Goal: Task Accomplishment & Management: Manage account settings

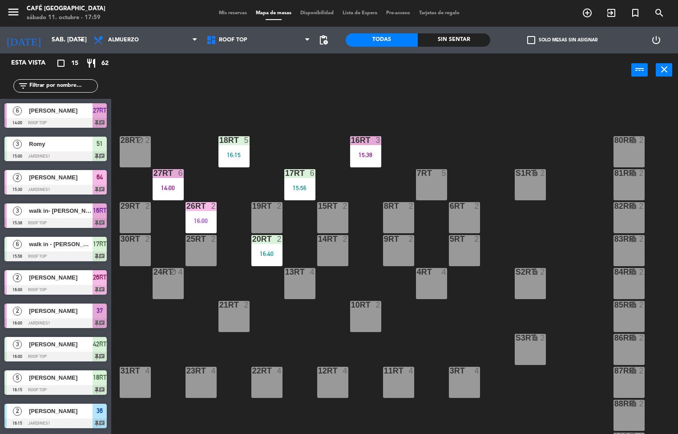
scroll to position [329, 0]
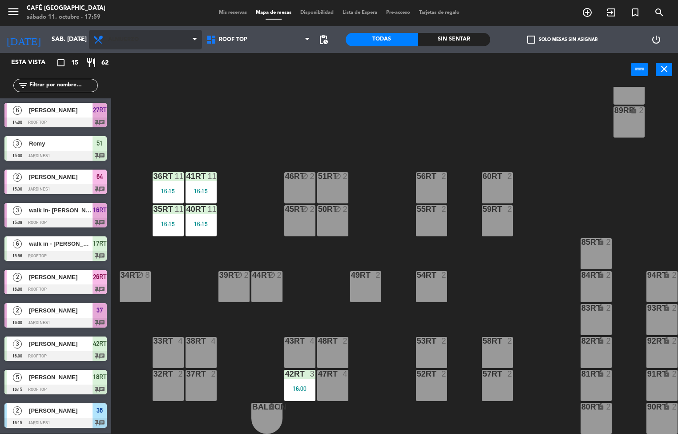
click at [165, 36] on span "Almuerzo" at bounding box center [145, 40] width 113 height 20
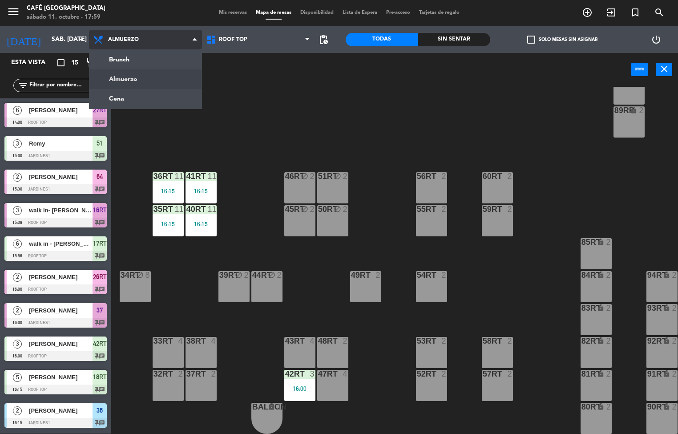
click at [177, 91] on ng-component "menu Café Museo Larco sábado 11. octubre - 17:59 Mis reservas Mapa de mesas Dis…" at bounding box center [339, 217] width 678 height 434
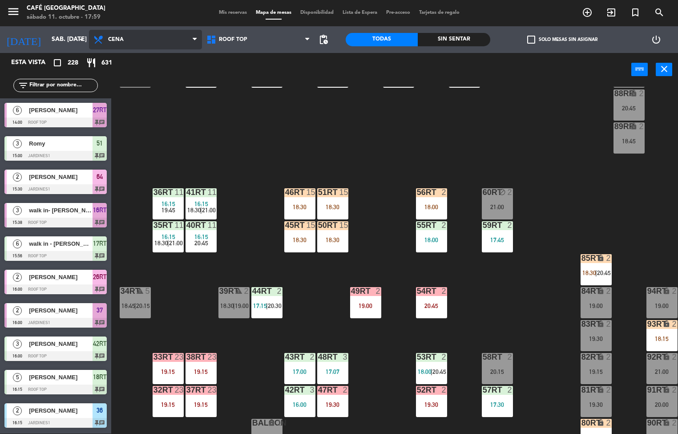
scroll to position [313, 0]
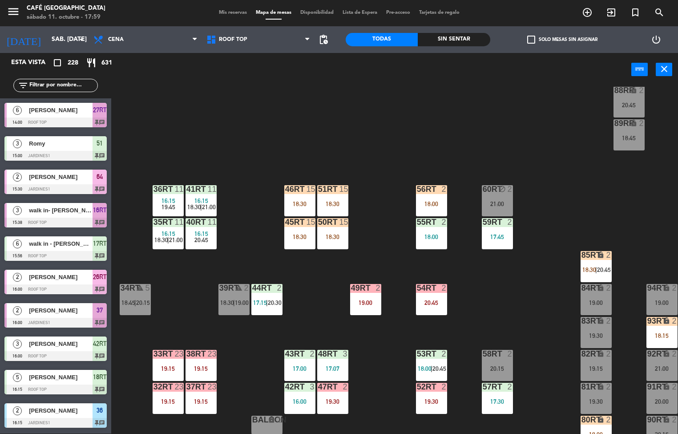
click at [195, 367] on div "19:15" at bounding box center [200, 368] width 31 height 6
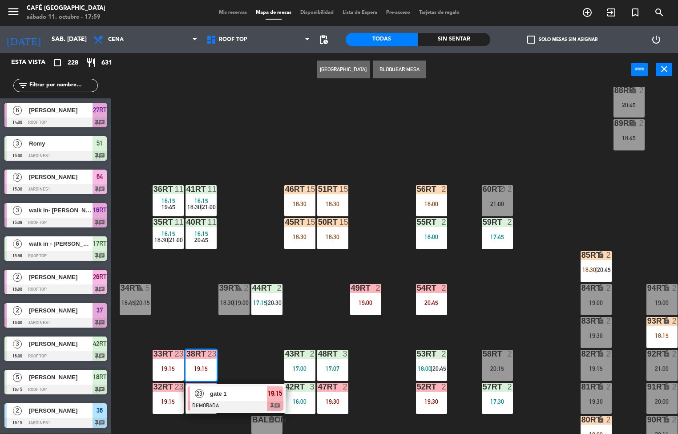
click at [200, 233] on span "16:15" at bounding box center [201, 233] width 14 height 7
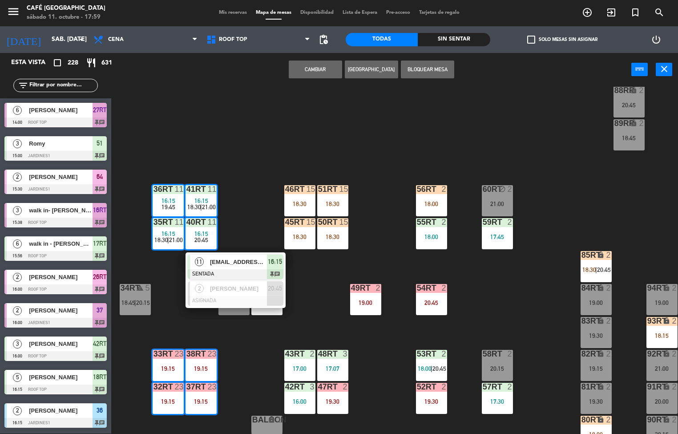
click at [329, 237] on div "18:30" at bounding box center [332, 236] width 31 height 6
click at [332, 234] on div "18:30" at bounding box center [332, 236] width 31 height 6
click at [389, 253] on div "18RT 5 16:15 18:30 | 21:00 16RT 3 15:38 28RT 2 18:15 | 20:45 80RR lock 2 19:45 …" at bounding box center [398, 260] width 560 height 347
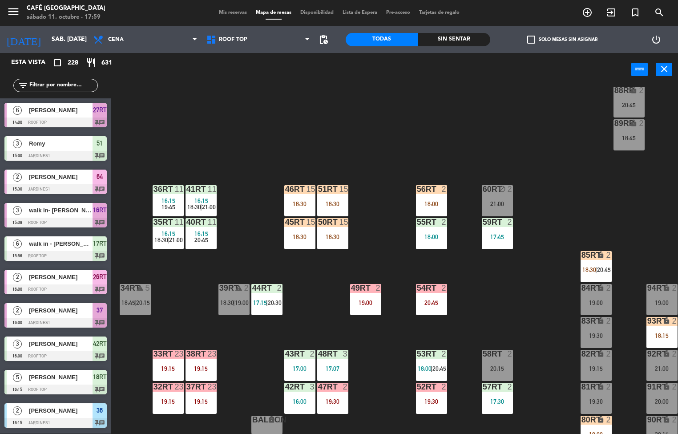
click at [330, 227] on div "50RT 15 18:30" at bounding box center [332, 233] width 31 height 31
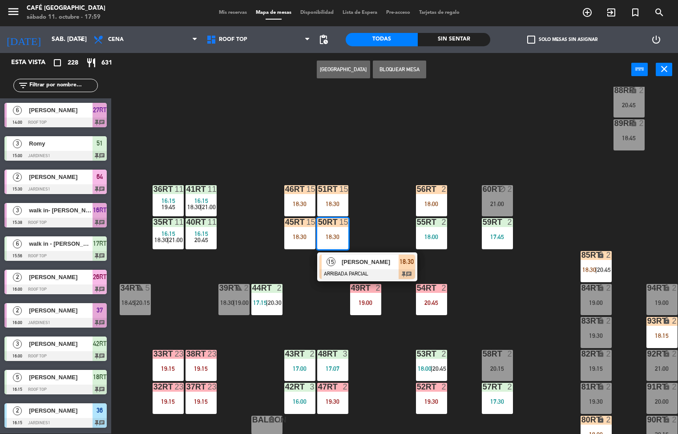
click at [301, 369] on div "17:00" at bounding box center [299, 368] width 31 height 6
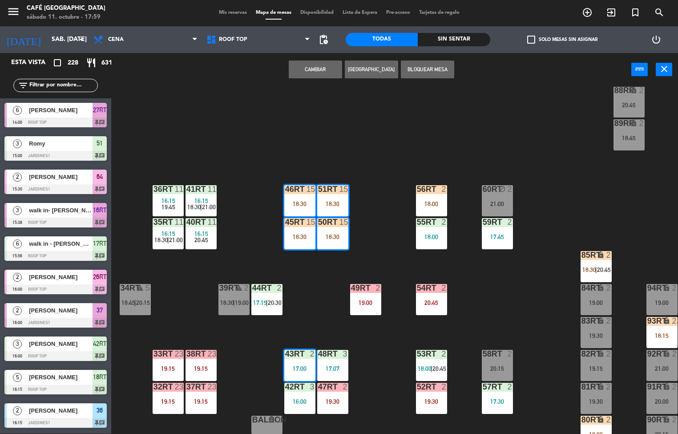
click at [79, 85] on input "text" at bounding box center [62, 85] width 69 height 10
click at [59, 85] on input "text" at bounding box center [62, 85] width 69 height 10
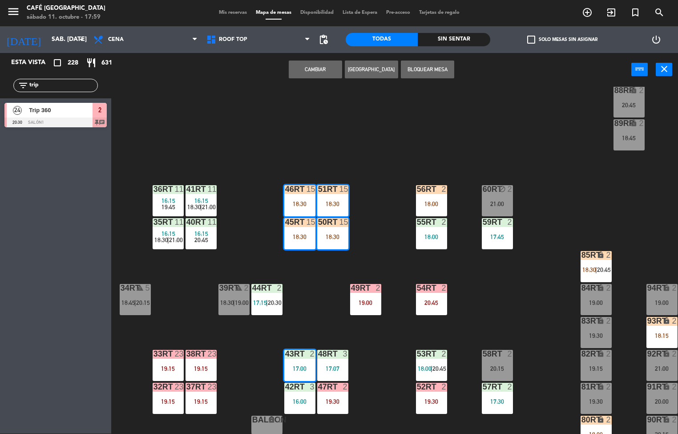
type input "trip"
click at [64, 114] on span "Trip 360" at bounding box center [61, 109] width 64 height 9
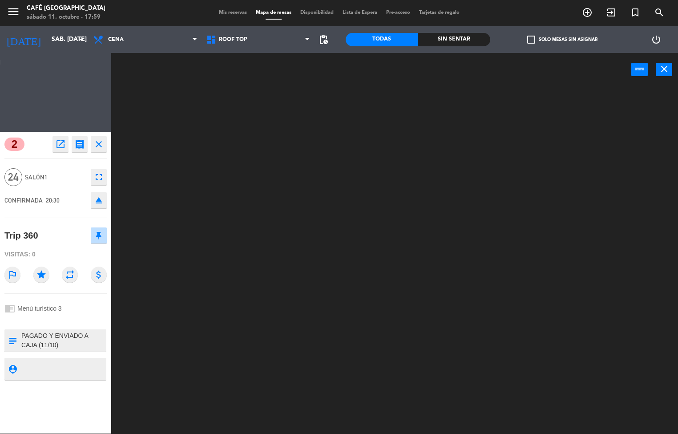
scroll to position [0, 0]
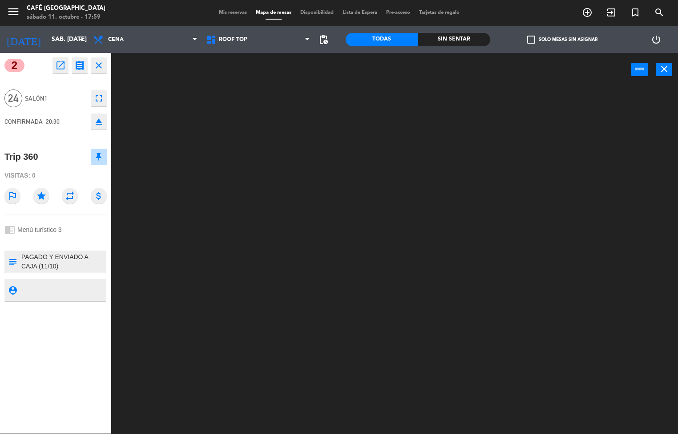
click at [102, 64] on icon "close" at bounding box center [98, 65] width 11 height 11
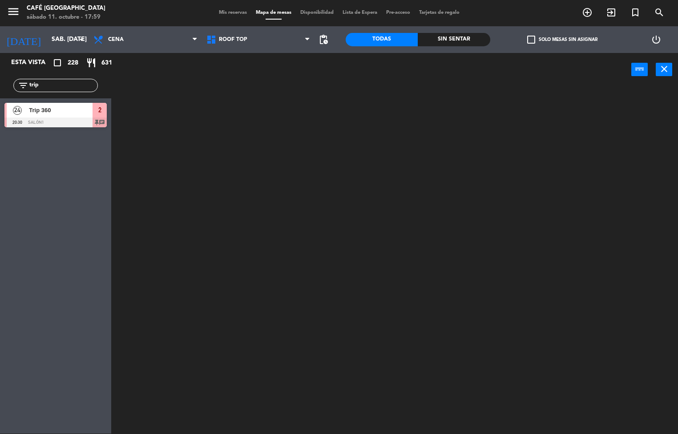
click at [255, 290] on div at bounding box center [398, 260] width 560 height 347
click at [169, 285] on div at bounding box center [398, 260] width 560 height 347
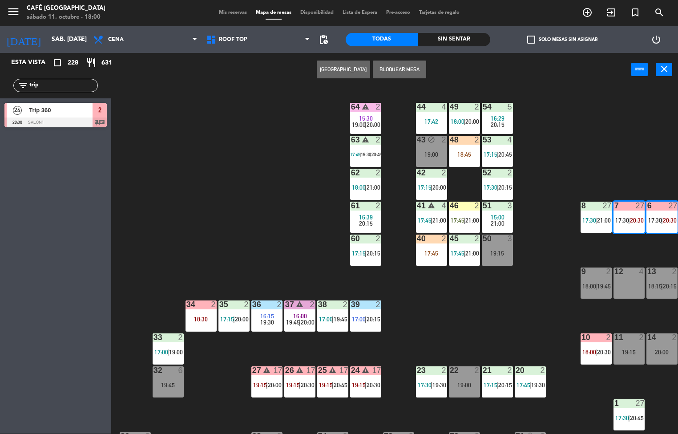
click at [253, 225] on div "44 4 17:42 49 2 18:00 | 20:00 54 5 16:29 20:15 64 warning 2 15:30 19:00 | 20:00…" at bounding box center [398, 260] width 560 height 347
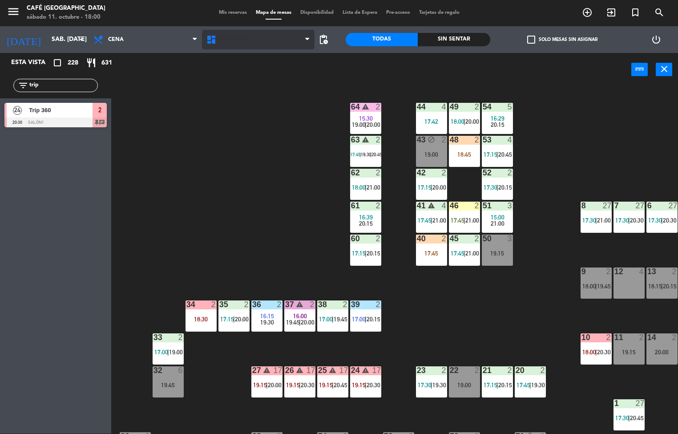
click at [248, 46] on span "Roof Top" at bounding box center [258, 40] width 113 height 20
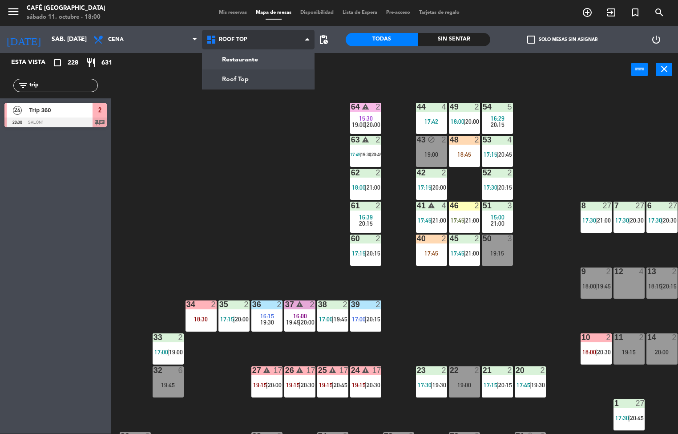
click at [255, 62] on ng-component "menu Café Museo Larco sábado 11. octubre - 18:00 Mis reservas Mapa de mesas Dis…" at bounding box center [339, 217] width 678 height 434
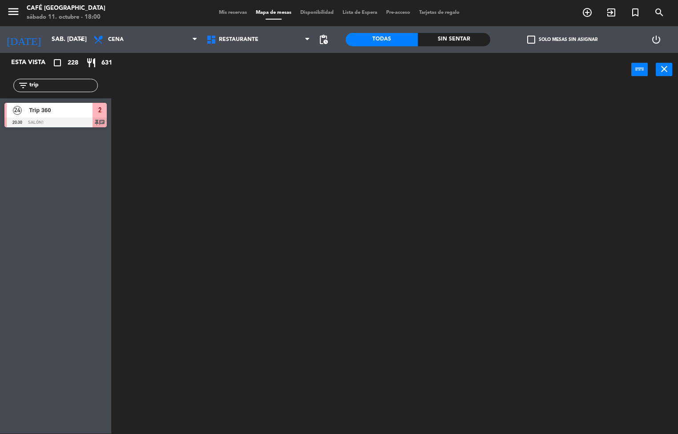
click at [80, 87] on input "trip" at bounding box center [62, 85] width 69 height 10
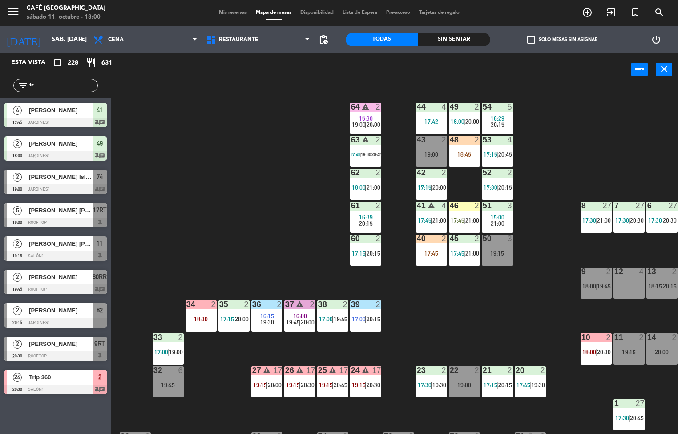
type input "t"
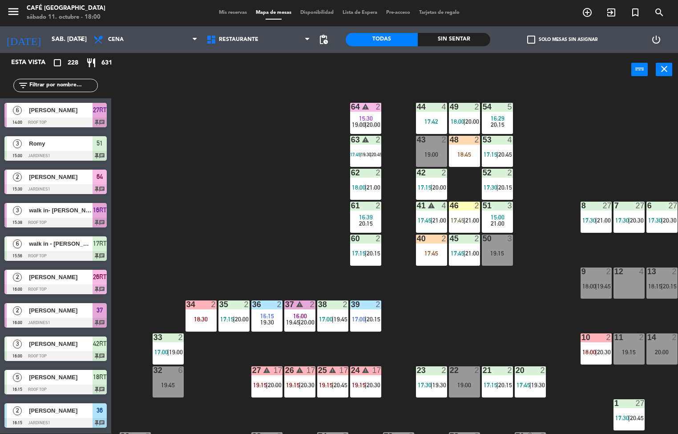
click at [218, 105] on div "44 4 17:42 49 2 18:00 | 20:00 54 5 16:29 20:15 64 warning 2 15:30 19:00 | 20:00…" at bounding box center [398, 260] width 560 height 347
click at [256, 38] on span "Restaurante" at bounding box center [239, 39] width 40 height 6
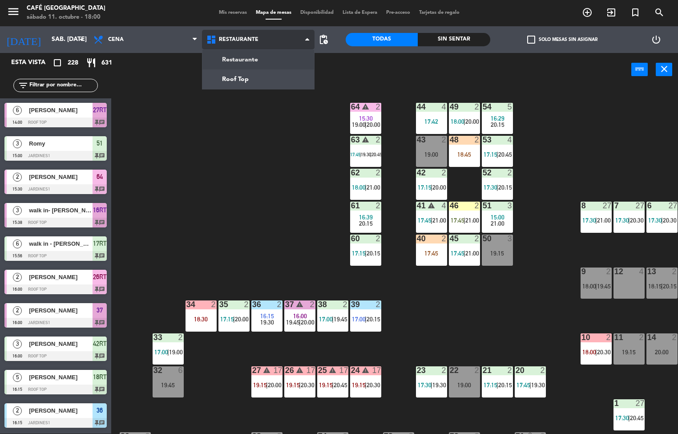
click at [283, 83] on ng-component "menu Café Museo Larco sábado 11. octubre - 18:00 Mis reservas Mapa de mesas Dis…" at bounding box center [339, 217] width 678 height 434
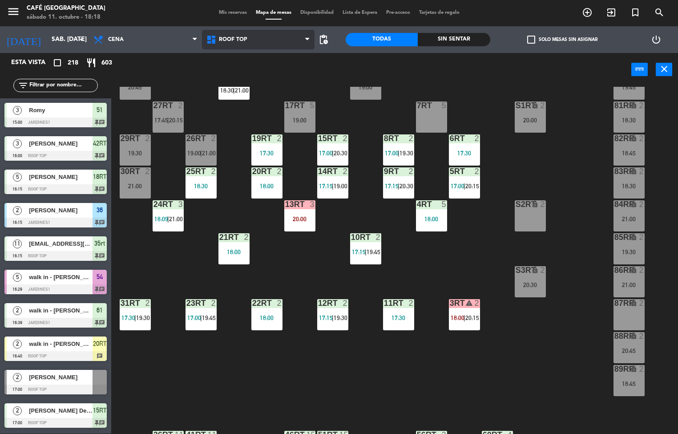
scroll to position [261, 0]
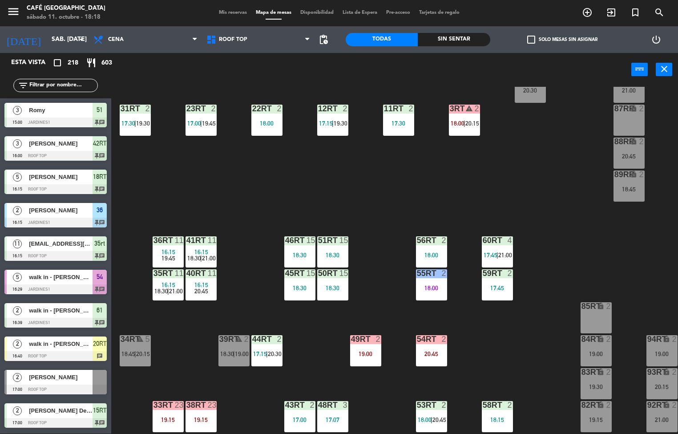
click at [298, 285] on div "18:30" at bounding box center [299, 288] width 31 height 6
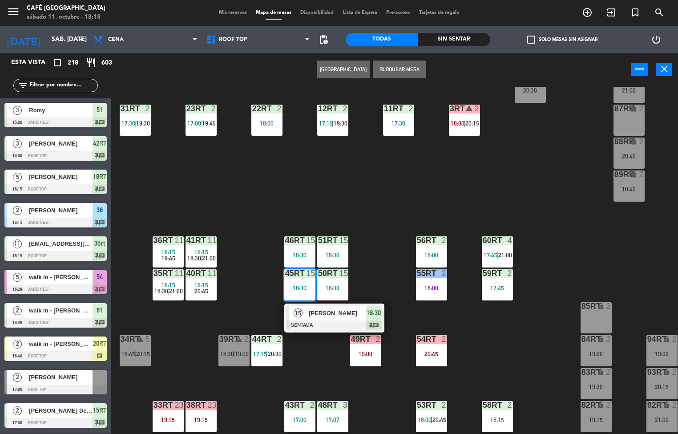
click at [349, 311] on span "[PERSON_NAME]" at bounding box center [337, 312] width 57 height 9
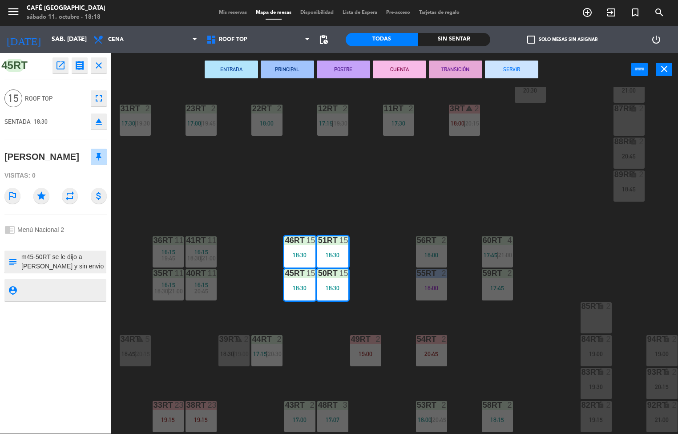
click at [61, 67] on icon "open_in_new" at bounding box center [60, 65] width 11 height 11
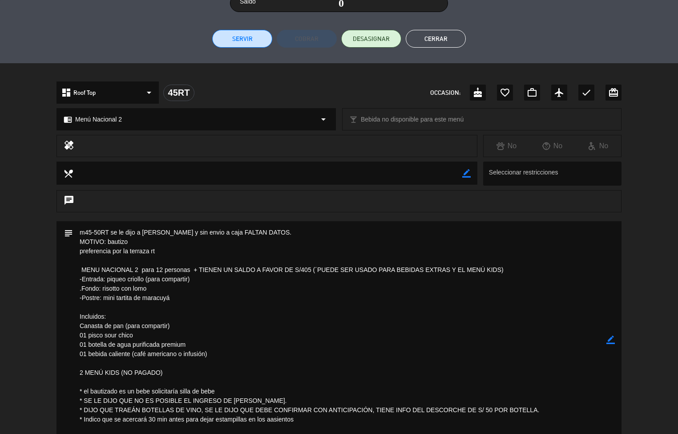
scroll to position [321, 0]
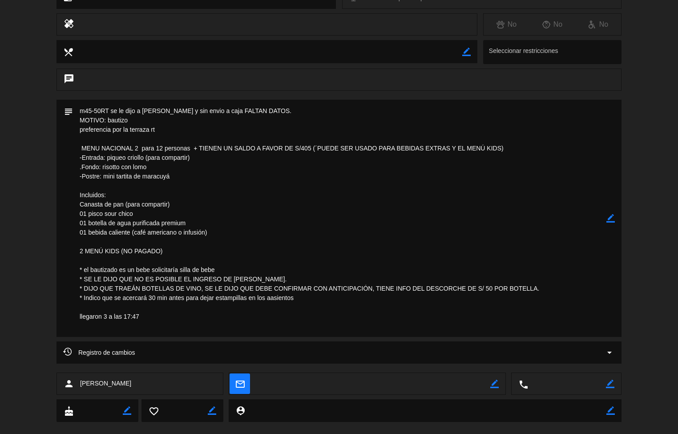
click at [285, 237] on textarea at bounding box center [339, 218] width 533 height 237
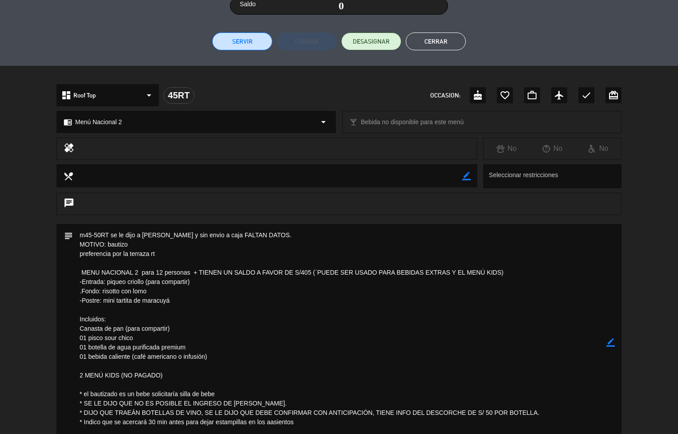
scroll to position [177, 0]
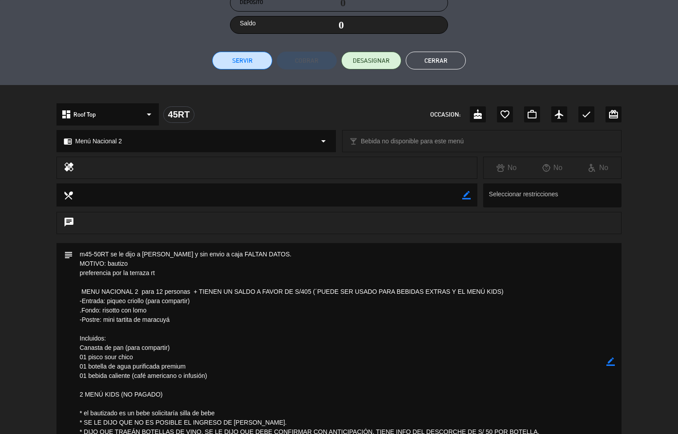
click at [441, 68] on button "Cerrar" at bounding box center [436, 61] width 60 height 18
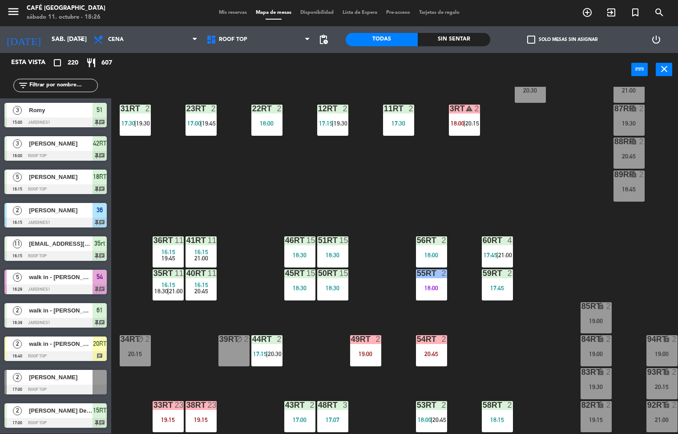
scroll to position [55, 0]
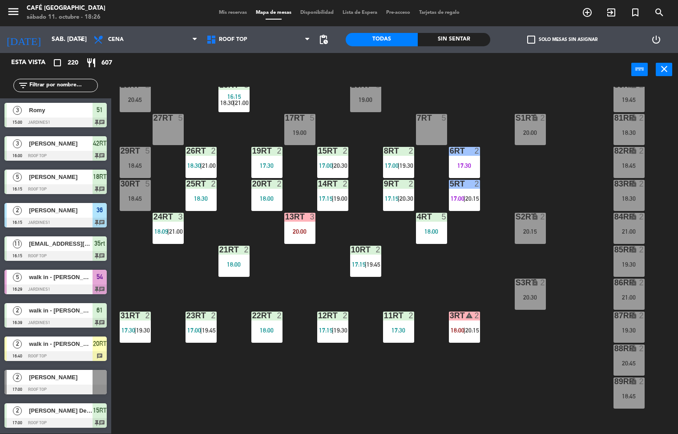
click at [399, 198] on span "|" at bounding box center [399, 198] width 2 height 7
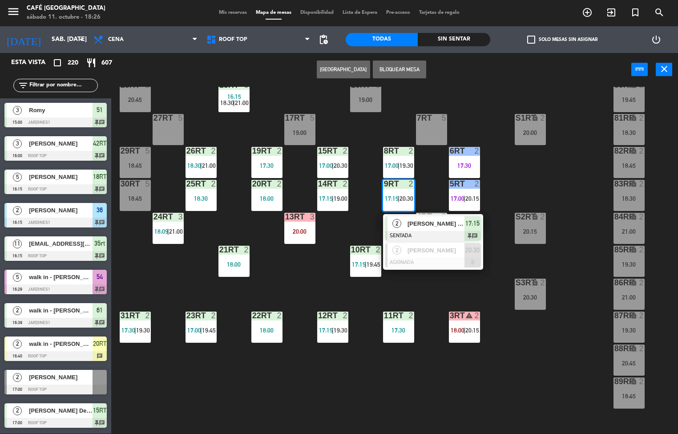
click at [402, 232] on div at bounding box center [433, 236] width 96 height 10
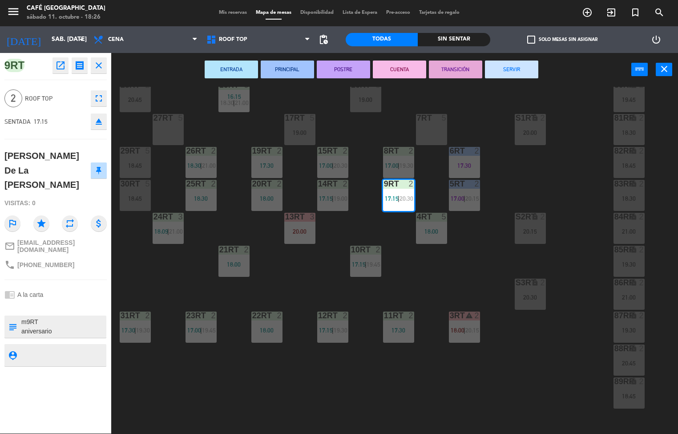
click at [274, 72] on button "PRINCIPAL" at bounding box center [287, 69] width 53 height 18
click at [403, 162] on span "19:30" at bounding box center [406, 165] width 14 height 7
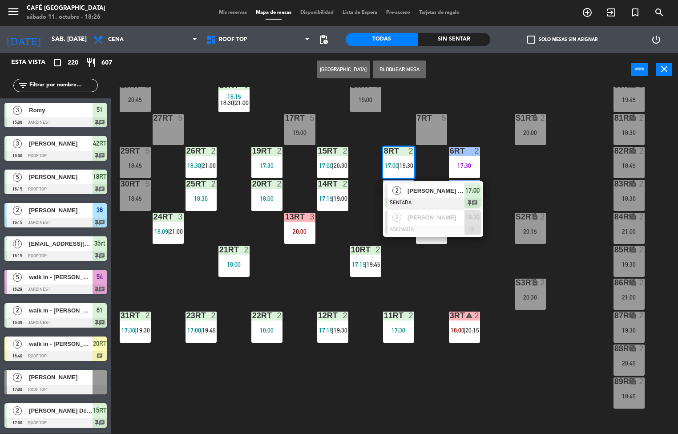
click at [403, 193] on div "2" at bounding box center [396, 190] width 19 height 15
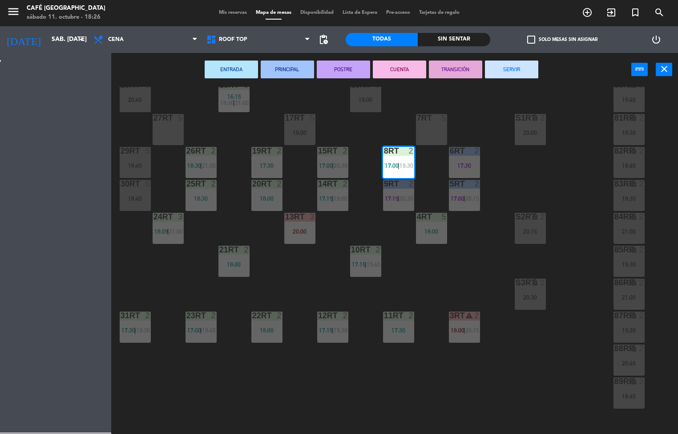
scroll to position [0, 0]
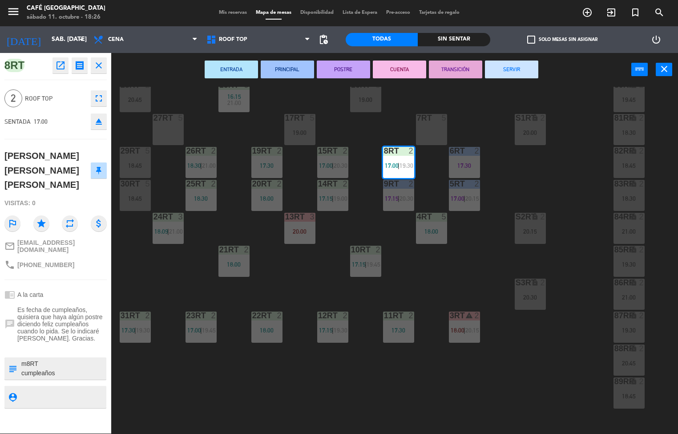
click at [324, 72] on button "POSTRE" at bounding box center [343, 69] width 53 height 18
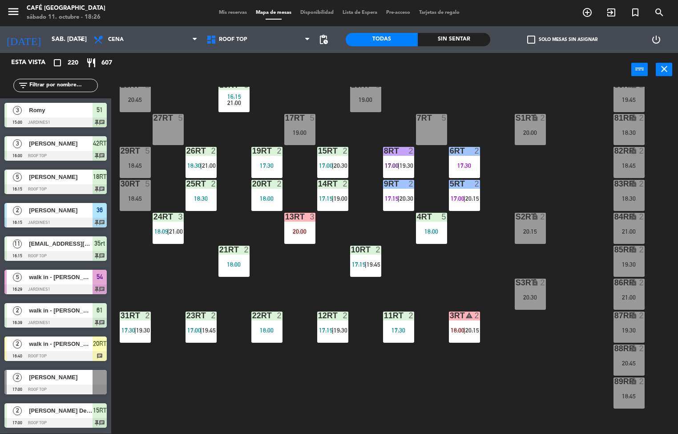
click at [391, 165] on span "17:00" at bounding box center [392, 165] width 14 height 7
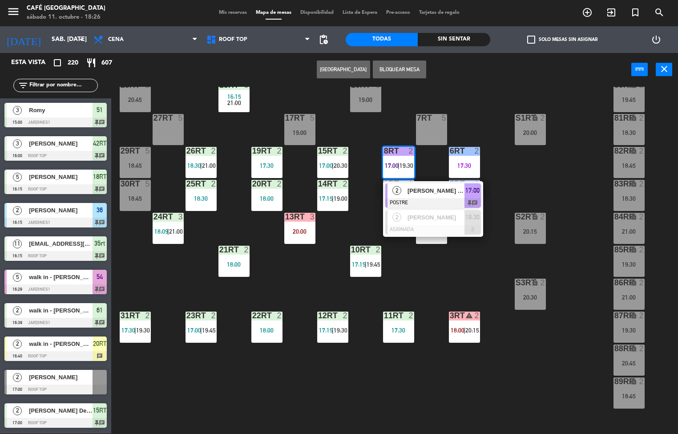
click at [397, 190] on span "2" at bounding box center [396, 190] width 9 height 9
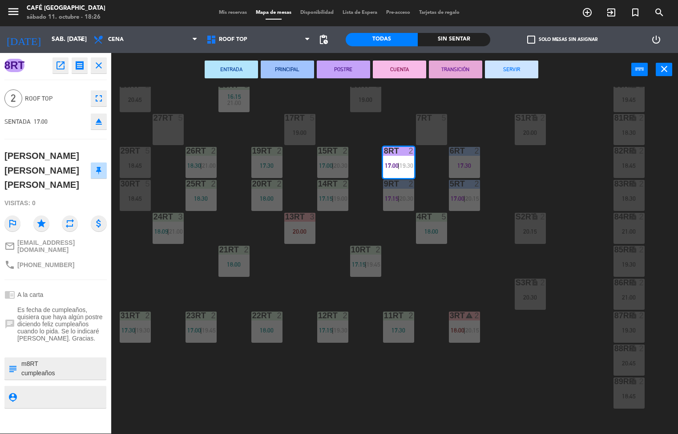
click at [287, 71] on button "PRINCIPAL" at bounding box center [287, 69] width 53 height 18
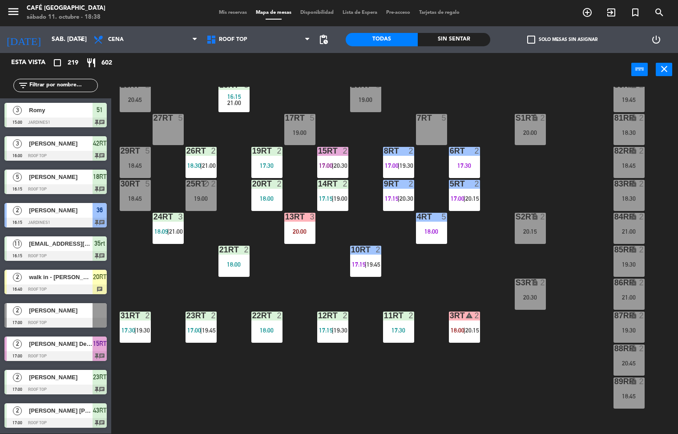
click at [236, 362] on div "18RT 5 16:15 21:00 16RT 5 19:00 28RT 2 20:45 80RR lock 2 19:45 27RT 5 7RT 5 S1R…" at bounding box center [398, 260] width 560 height 347
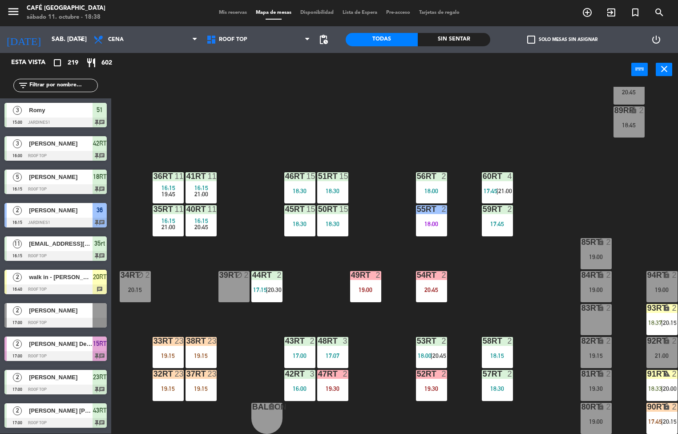
scroll to position [319, 0]
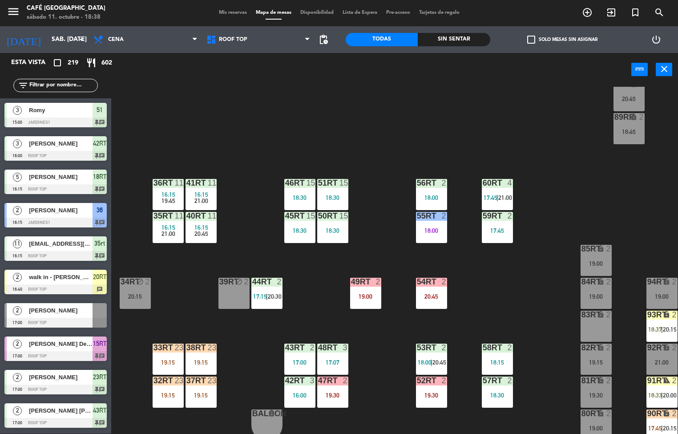
click at [516, 297] on div "18RT 5 16:15 21:00 16RT 5 19:00 28RT 2 20:45 80RR lock 2 19:45 27RT 5 7RT 5 S1R…" at bounding box center [398, 260] width 560 height 347
click at [499, 348] on div at bounding box center [497, 347] width 15 height 8
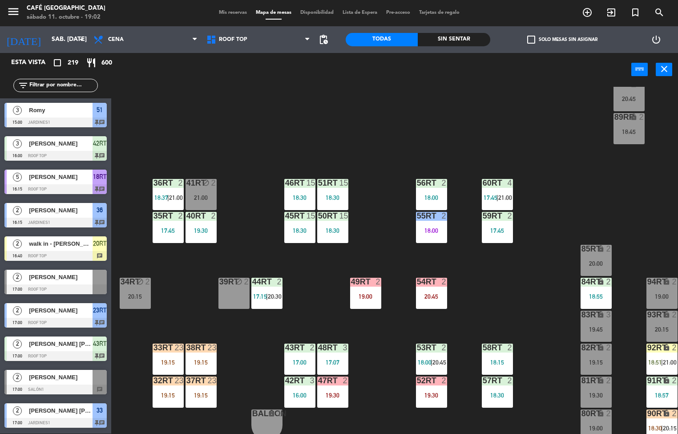
click at [298, 343] on div at bounding box center [299, 347] width 15 height 8
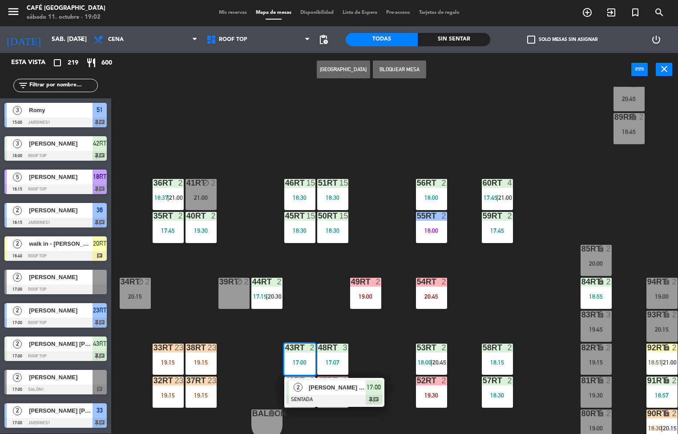
scroll to position [329, 0]
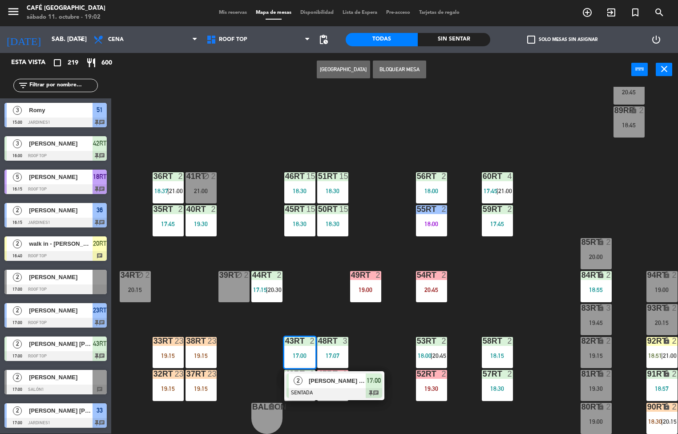
click at [325, 378] on span "[PERSON_NAME] [PERSON_NAME]" at bounding box center [337, 380] width 57 height 9
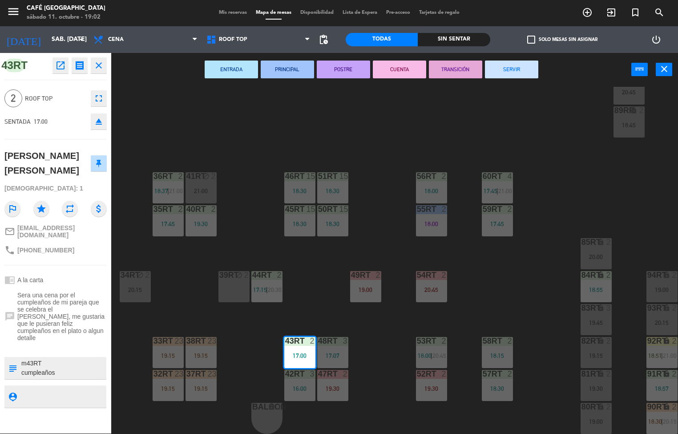
click at [329, 71] on button "POSTRE" at bounding box center [343, 69] width 53 height 18
click at [269, 287] on span "20:30" at bounding box center [275, 289] width 14 height 7
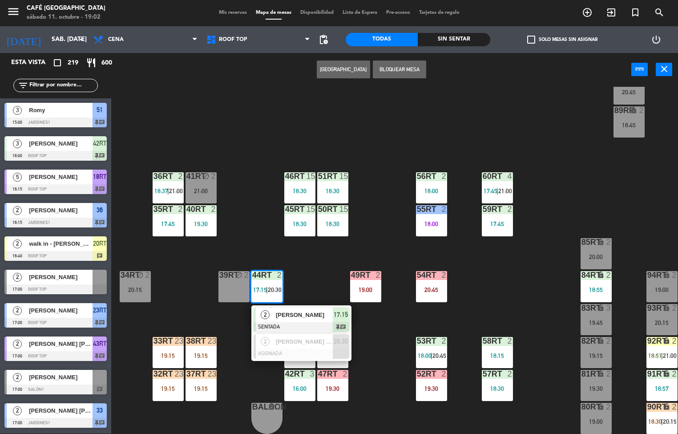
click at [269, 279] on div "44RT 2 17:15 | 20:30" at bounding box center [266, 286] width 31 height 31
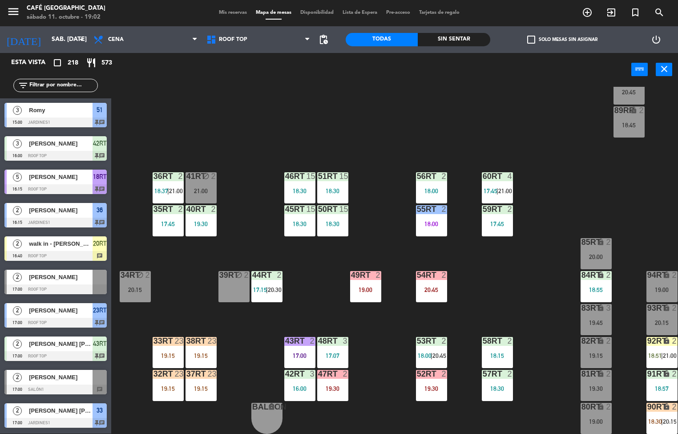
click at [269, 273] on div at bounding box center [266, 275] width 15 height 8
click at [267, 286] on span "|" at bounding box center [267, 289] width 2 height 7
click at [279, 311] on div "18RT 5 16:15 21:00 16RT 3 18:59 28RT 2 18:33 | 20:45 80RR lock 2 19:45 27RT 6 1…" at bounding box center [398, 260] width 560 height 347
click at [269, 286] on span "20:30" at bounding box center [275, 289] width 14 height 7
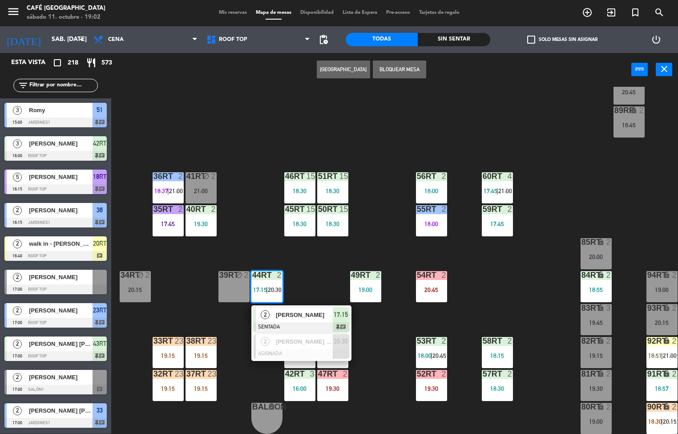
click at [283, 310] on span "[PERSON_NAME]" at bounding box center [304, 314] width 57 height 9
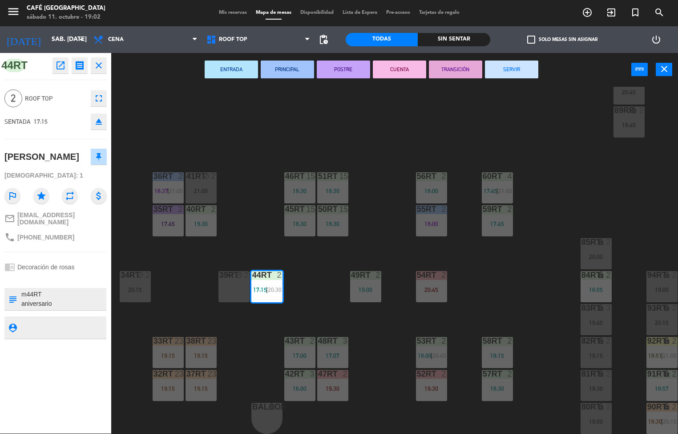
click at [333, 71] on button "POSTRE" at bounding box center [343, 69] width 53 height 18
click at [333, 347] on div "48RT 3 17:07" at bounding box center [332, 352] width 31 height 31
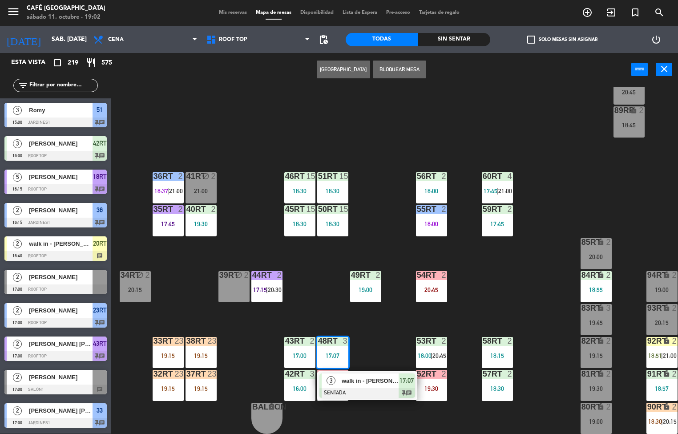
click at [344, 376] on span "walk in - [PERSON_NAME]" at bounding box center [370, 380] width 57 height 9
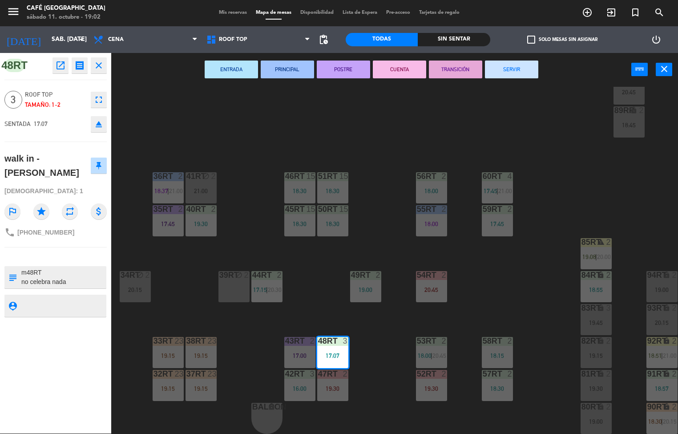
click at [336, 76] on button "POSTRE" at bounding box center [343, 69] width 53 height 18
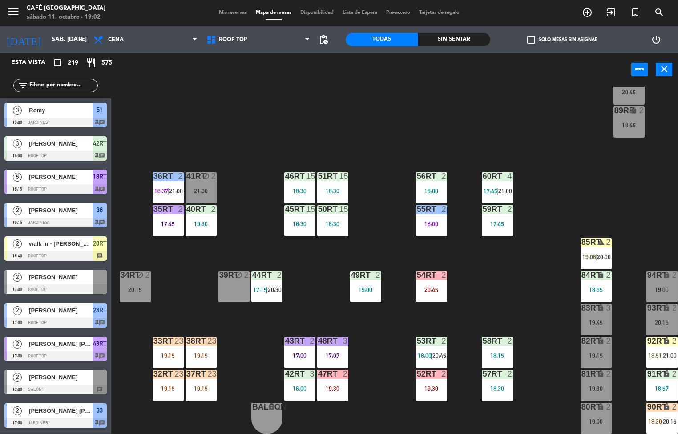
click at [429, 340] on div at bounding box center [431, 341] width 15 height 8
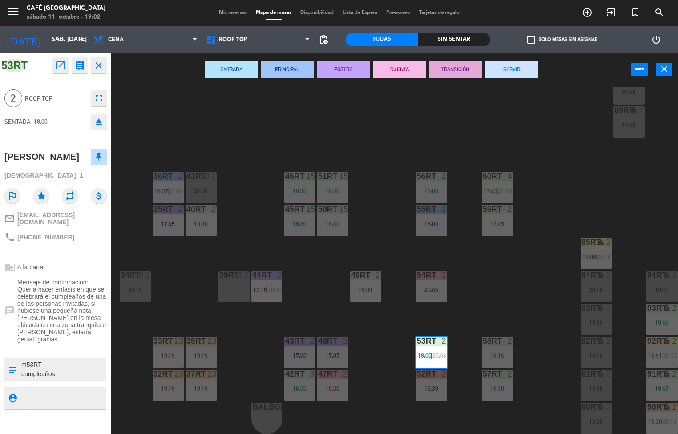
click at [343, 66] on button "POSTRE" at bounding box center [343, 69] width 53 height 18
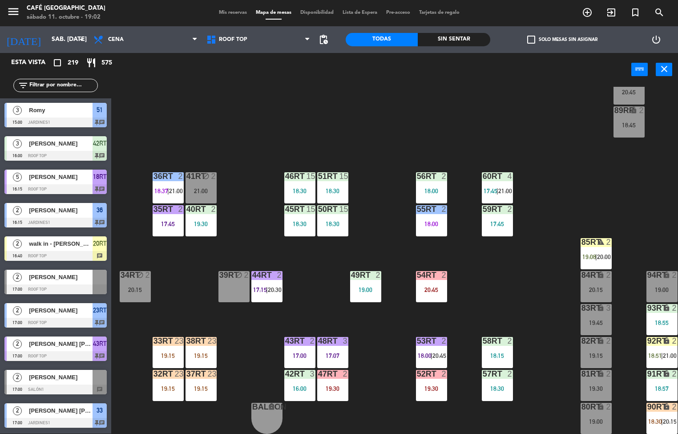
click at [495, 346] on div "58RT 2 18:15" at bounding box center [497, 352] width 31 height 31
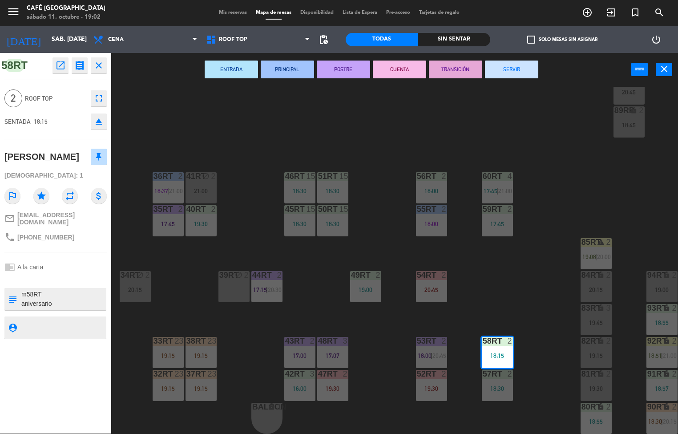
click at [289, 71] on button "PRINCIPAL" at bounding box center [287, 69] width 53 height 18
click at [495, 385] on div "18:30" at bounding box center [497, 388] width 31 height 6
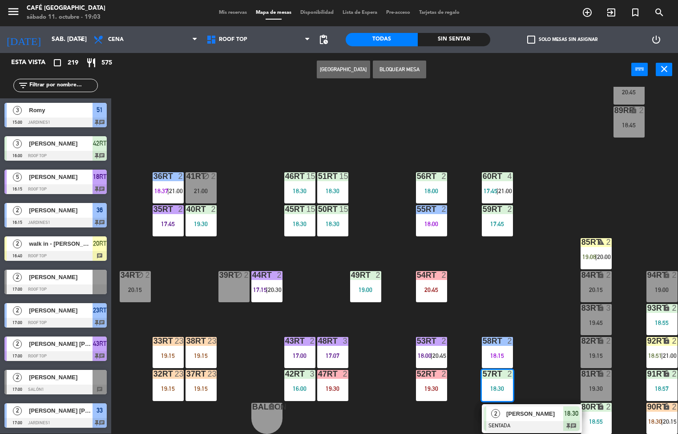
click at [495, 409] on span "2" at bounding box center [495, 413] width 9 height 9
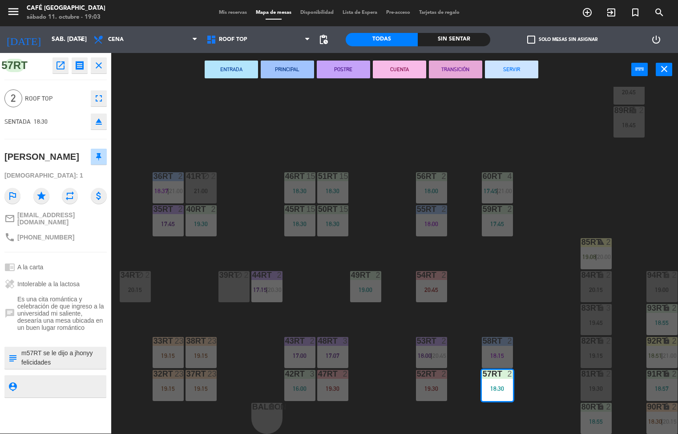
click at [287, 68] on button "PRINCIPAL" at bounding box center [287, 69] width 53 height 18
click at [479, 290] on div "menu Café Museo Larco sábado 11. octubre - 19:03 Mis reservas Mapa de mesas Dis…" at bounding box center [339, 217] width 678 height 434
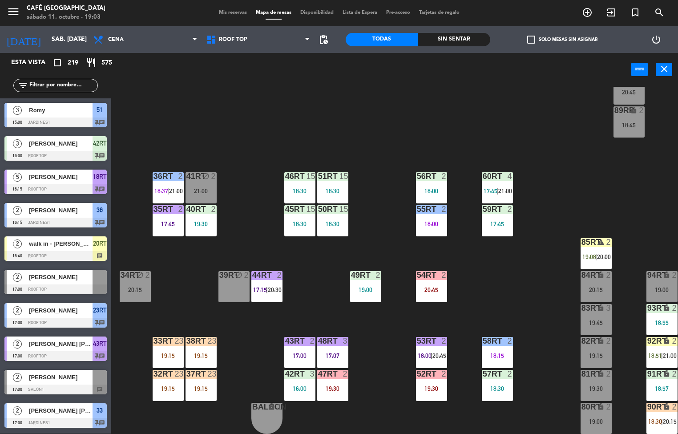
scroll to position [291, 0]
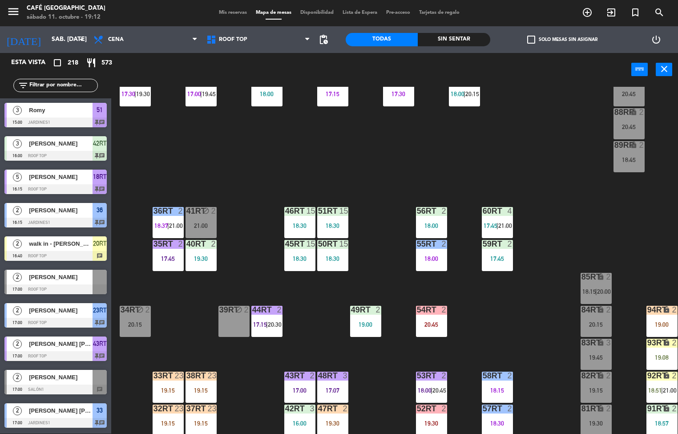
click at [514, 307] on div "18RT 5 16:15 21:00 16RT 3 18:59 28RT 2 18:33 | 20:45 80RR lock 2 19:45 27RT 5 1…" at bounding box center [398, 260] width 560 height 347
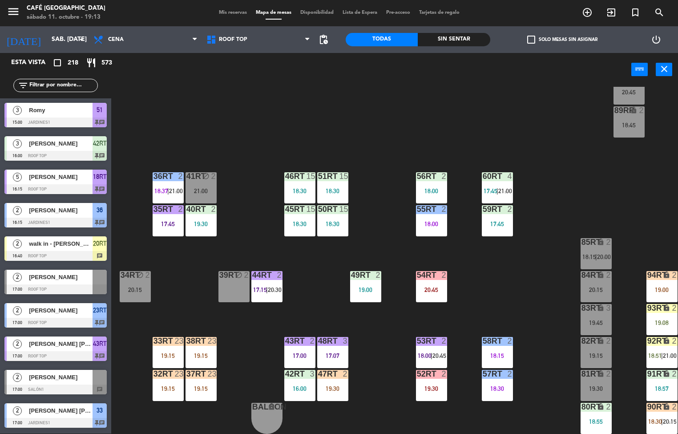
click at [337, 385] on div "19:30" at bounding box center [332, 388] width 31 height 6
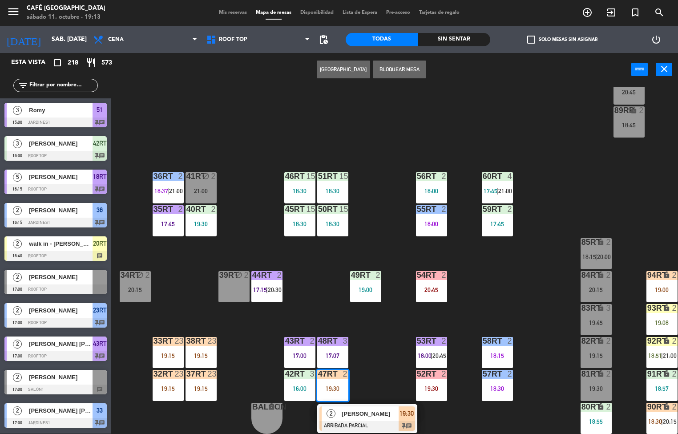
click at [375, 411] on span "[PERSON_NAME]" at bounding box center [370, 413] width 57 height 9
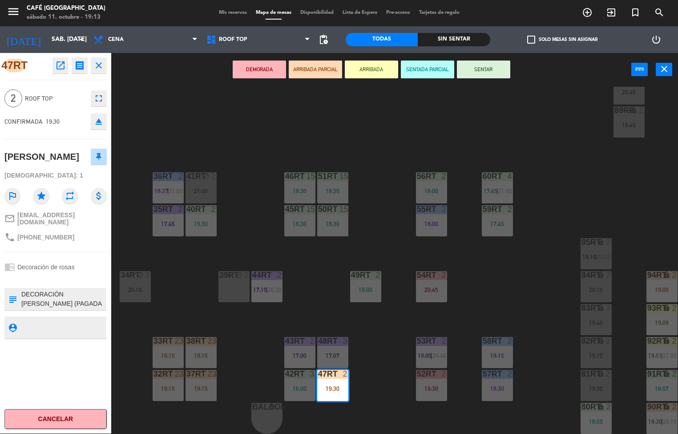
click at [62, 60] on icon "open_in_new" at bounding box center [60, 65] width 11 height 11
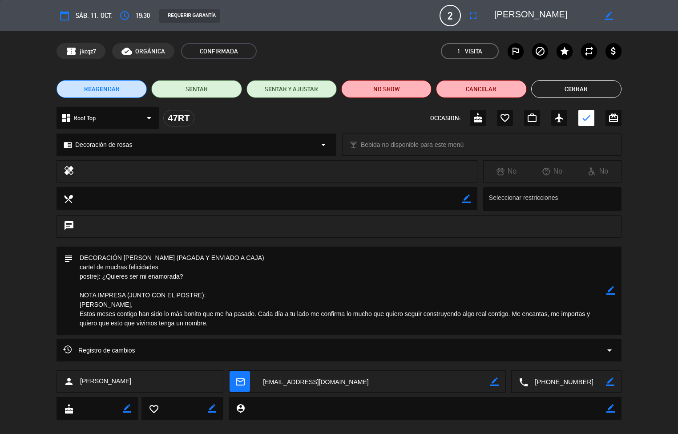
click at [583, 86] on button "Cerrar" at bounding box center [576, 89] width 90 height 18
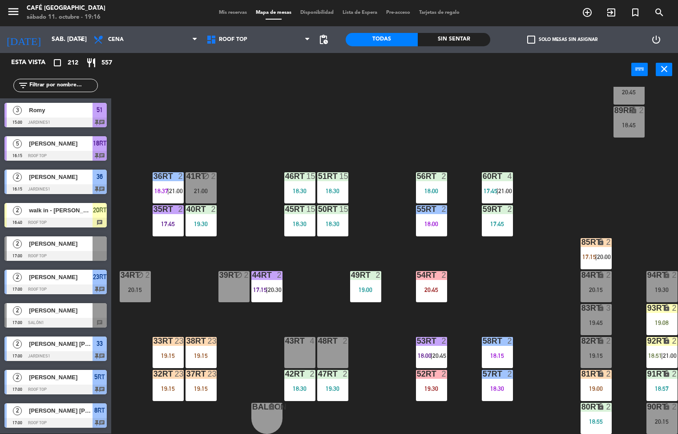
scroll to position [0, 0]
click at [303, 221] on div "18:30" at bounding box center [299, 224] width 31 height 6
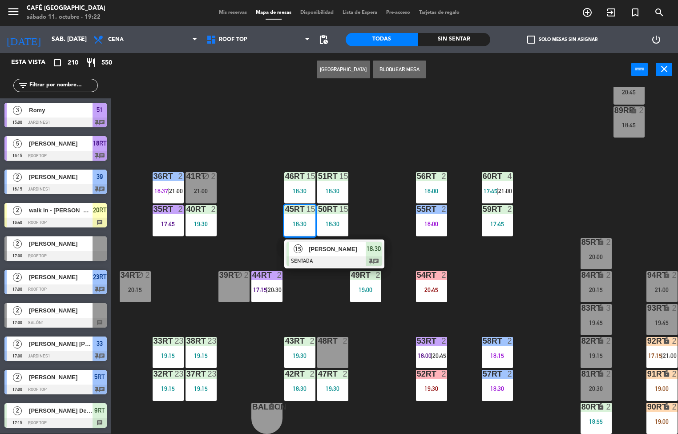
click at [305, 221] on div "18:30" at bounding box center [299, 224] width 31 height 6
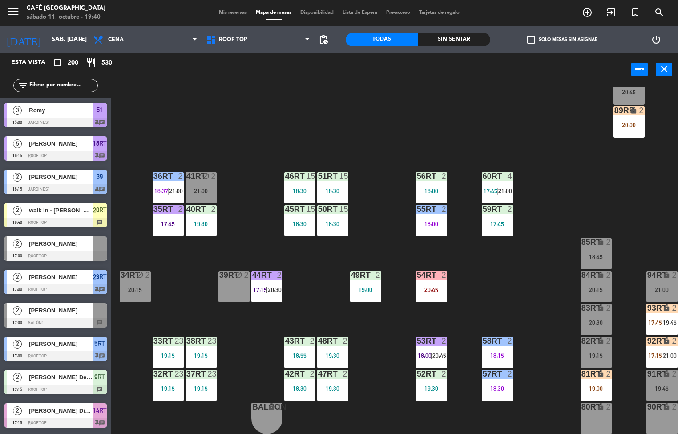
click at [354, 341] on div "2" at bounding box center [347, 341] width 15 height 8
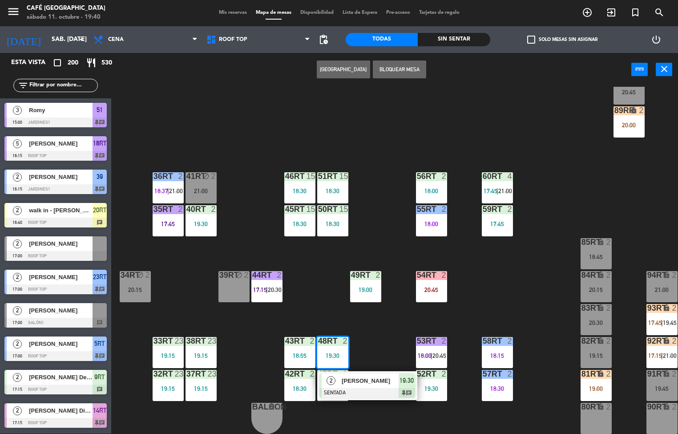
click at [498, 276] on div "18RT 5 16:15 21:00 16RT 3 18:59 28RT 2 18:33 | 20:45 80RR lock 2 19:45 27RT 5 1…" at bounding box center [398, 260] width 560 height 347
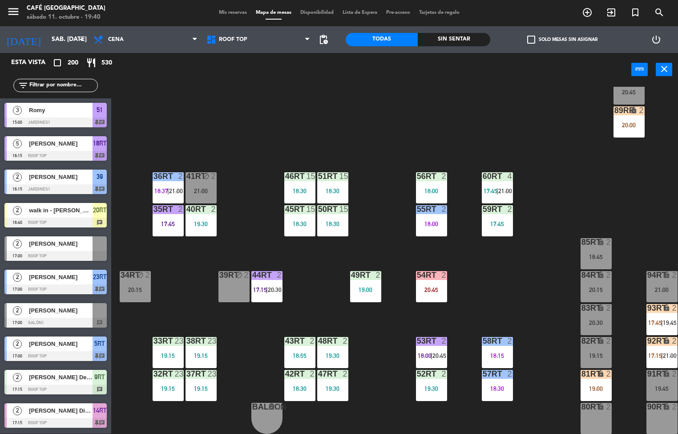
click at [328, 385] on div "19:30" at bounding box center [332, 388] width 31 height 6
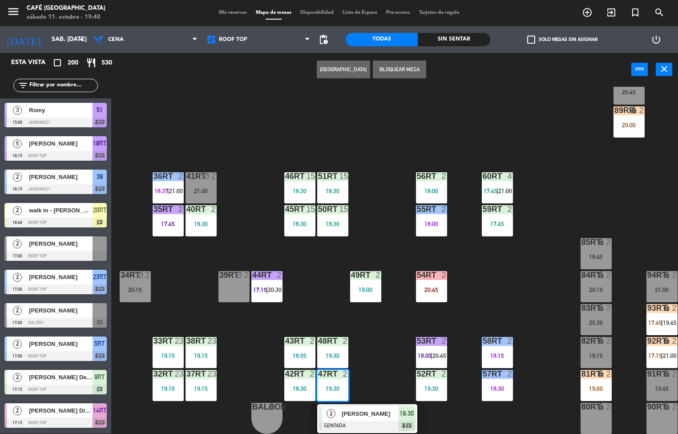
click at [385, 404] on div "2 [PERSON_NAME] SENTADA 19:30 chat" at bounding box center [367, 418] width 100 height 29
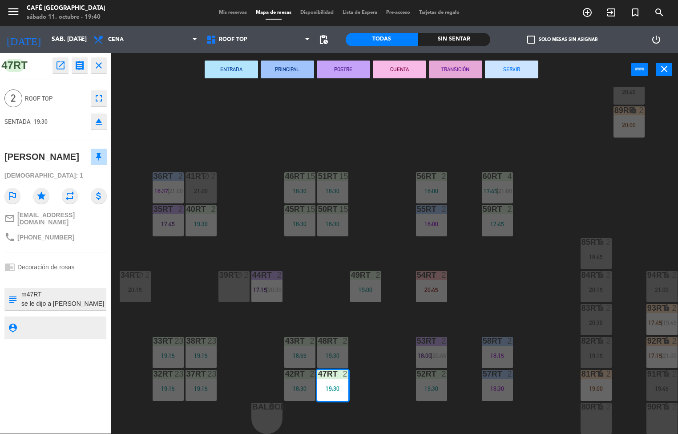
click at [62, 66] on icon "open_in_new" at bounding box center [60, 65] width 11 height 11
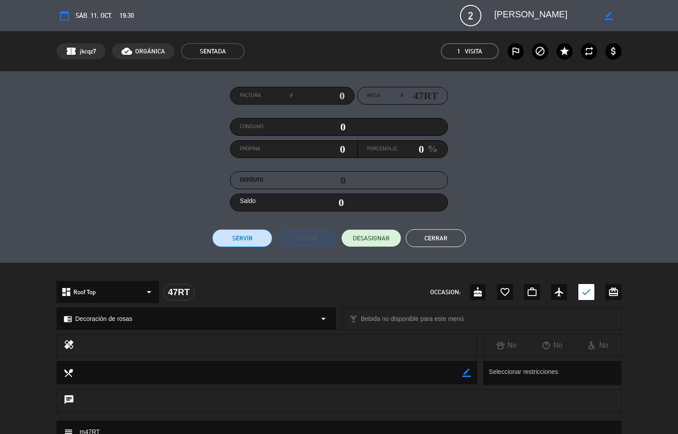
scroll to position [205, 0]
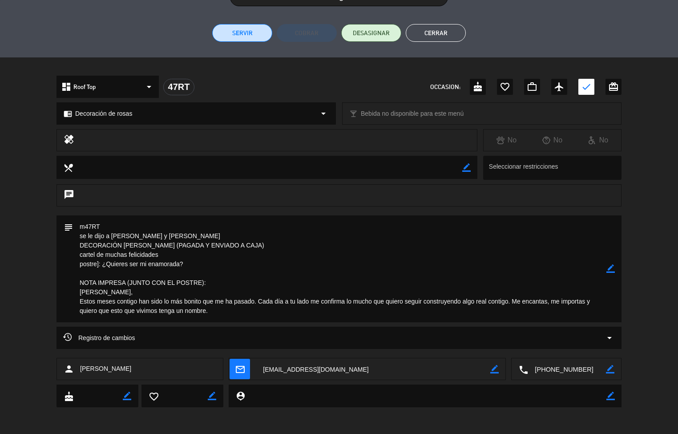
click at [443, 33] on button "Cerrar" at bounding box center [436, 33] width 60 height 18
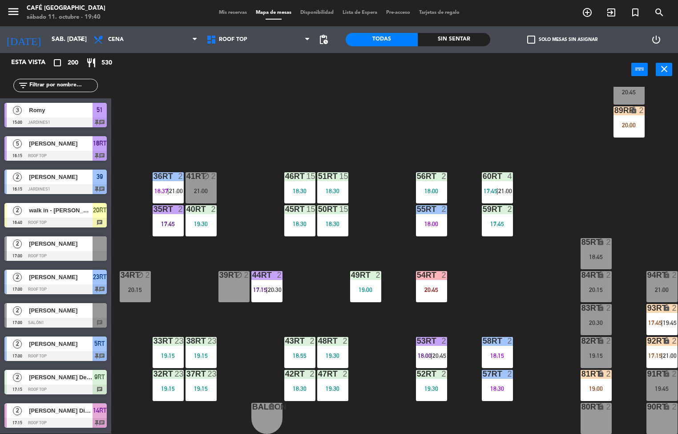
scroll to position [0, 0]
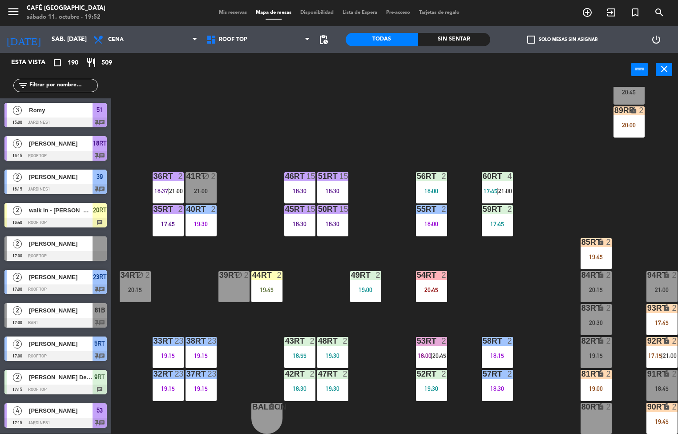
click at [324, 262] on div "18RT 5 16:15 21:00 16RT 3 18:59 28RT 2 18:33 | 20:45 80RR lock 2 19:45 27RT 5 1…" at bounding box center [398, 260] width 560 height 347
click at [498, 385] on div "18:30" at bounding box center [497, 388] width 31 height 6
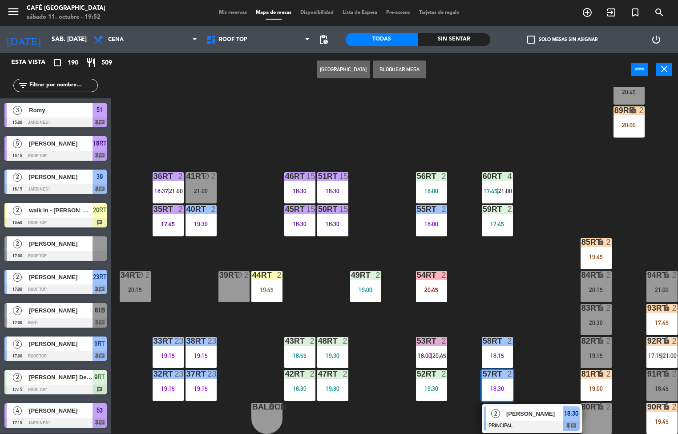
click at [550, 414] on span "[PERSON_NAME]" at bounding box center [534, 413] width 57 height 9
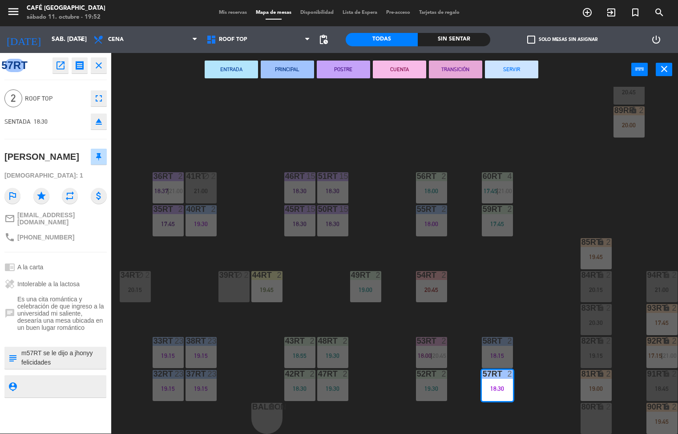
click at [60, 64] on icon "open_in_new" at bounding box center [60, 65] width 11 height 11
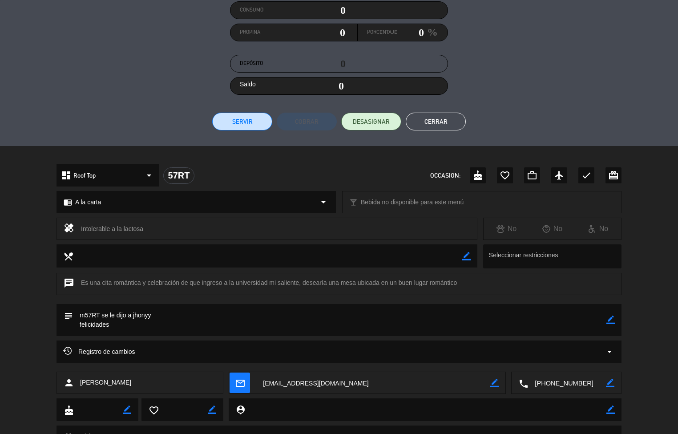
scroll to position [157, 0]
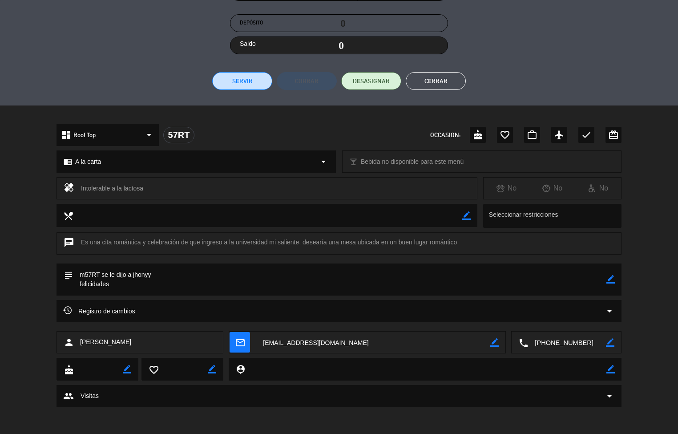
click at [443, 83] on button "Cerrar" at bounding box center [436, 81] width 60 height 18
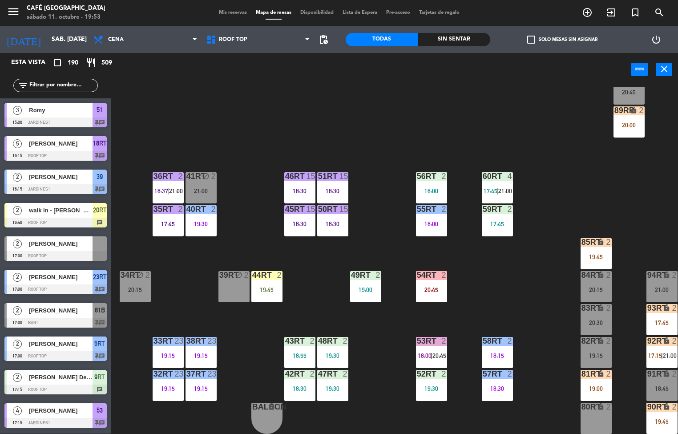
scroll to position [0, 0]
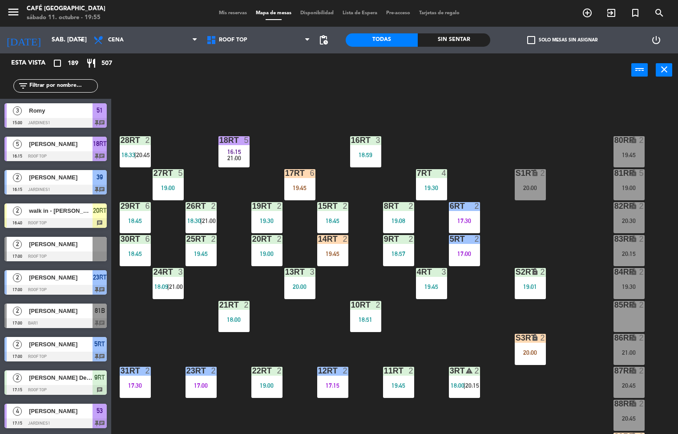
scroll to position [327, 0]
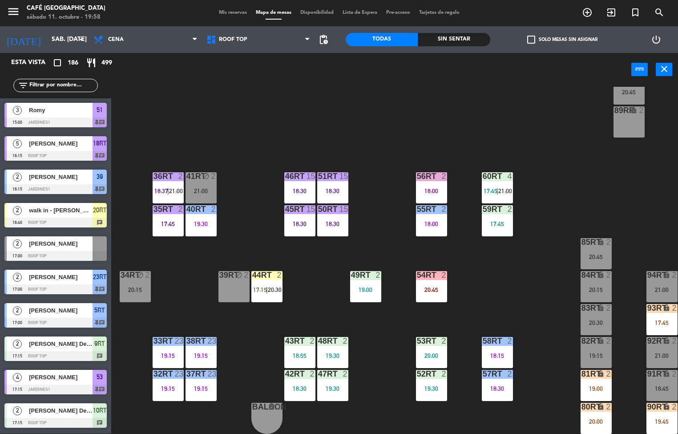
click at [484, 288] on div "18RT 5 16:15 21:00 16RT 3 18:59 28RT 2 18:33 | 20:45 80RR lock 2 19:45 27RT 5 1…" at bounding box center [398, 260] width 560 height 347
click at [426, 354] on div "20:00" at bounding box center [431, 355] width 31 height 6
